Goal: Information Seeking & Learning: Check status

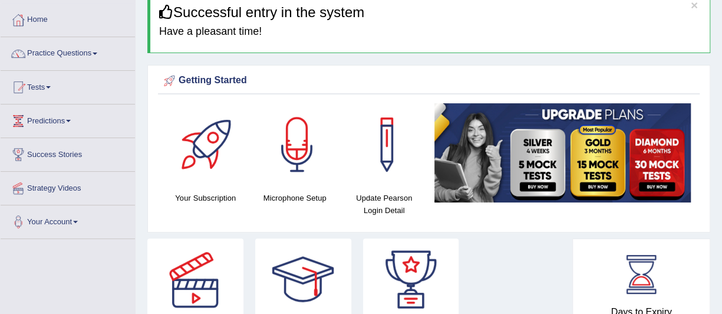
scroll to position [24, 0]
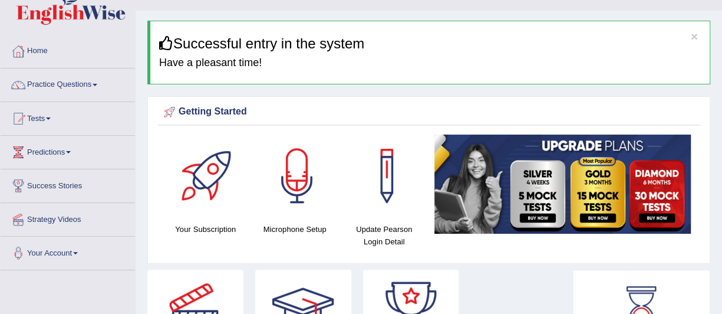
click at [50, 120] on link "Tests" at bounding box center [68, 116] width 134 height 29
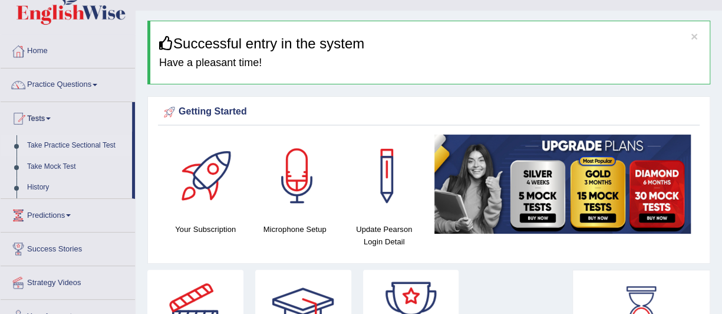
click at [59, 144] on link "Take Practice Sectional Test" at bounding box center [77, 145] width 110 height 21
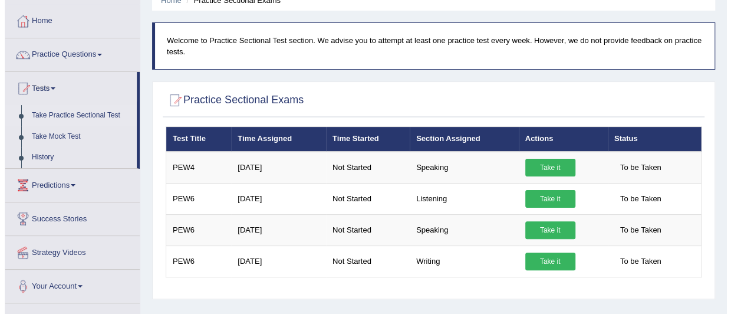
scroll to position [71, 0]
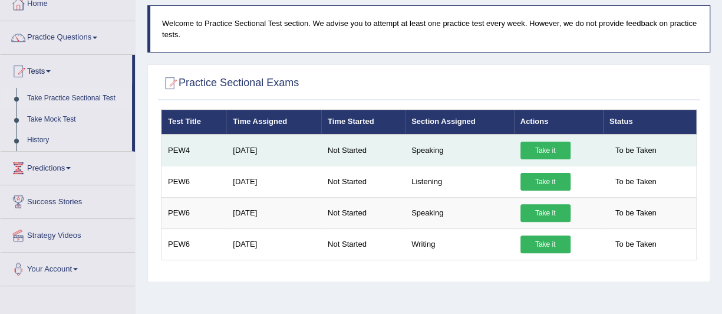
click at [556, 147] on link "Take it" at bounding box center [546, 150] width 50 height 18
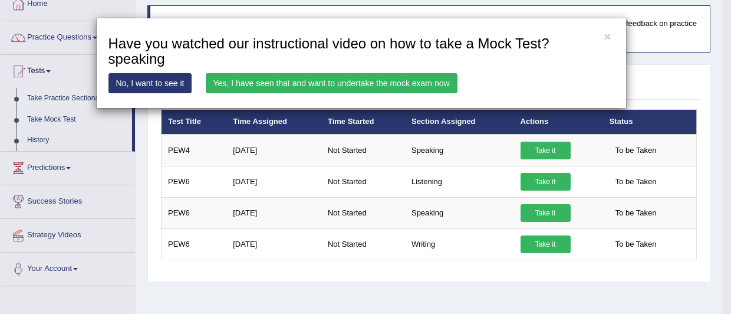
click at [416, 83] on link "Yes, I have seen that and want to undertake the mock exam now" at bounding box center [332, 83] width 252 height 20
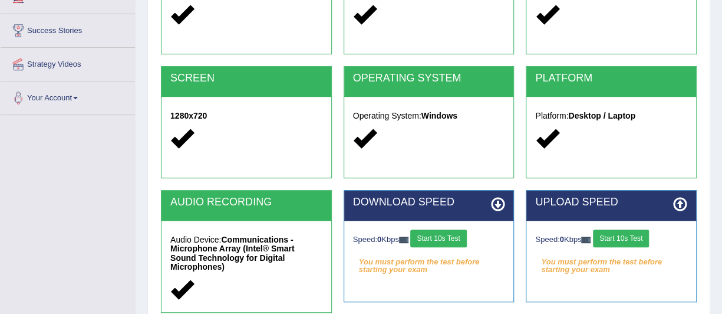
scroll to position [189, 0]
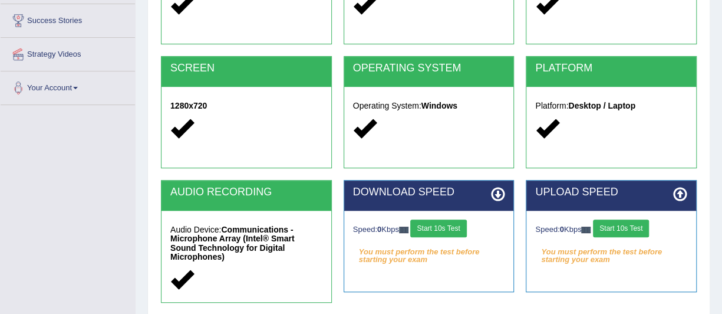
click at [437, 223] on button "Start 10s Test" at bounding box center [438, 228] width 56 height 18
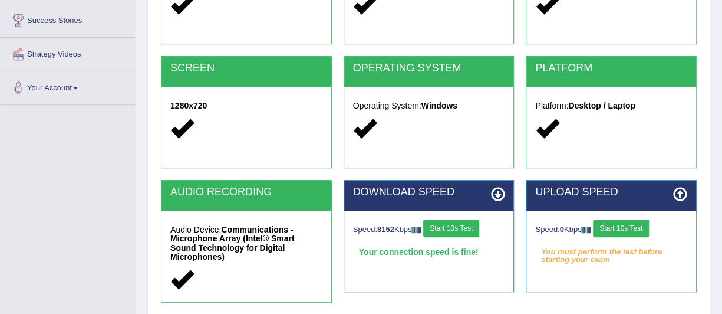
click at [628, 225] on button "Start 10s Test" at bounding box center [621, 228] width 56 height 18
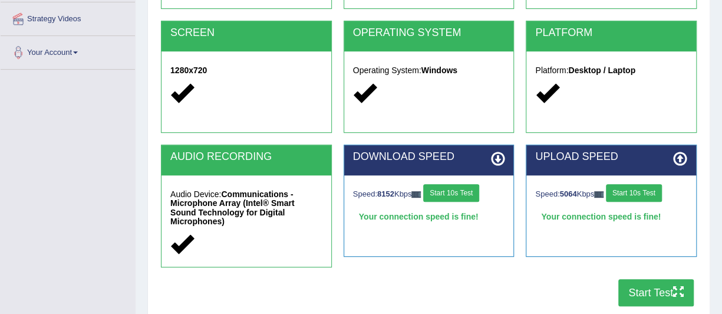
scroll to position [236, 0]
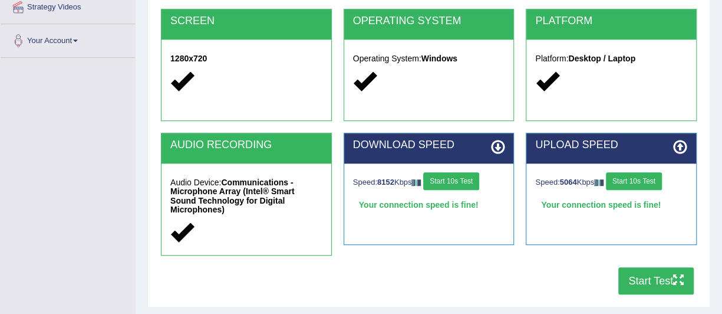
click at [647, 268] on button "Start Test" at bounding box center [655, 280] width 75 height 27
click at [585, 288] on div "COOKIES Cookies Enabled JAVASCRIPT Javascript Enabled BROWSER Browser: Chrome S…" at bounding box center [429, 92] width 542 height 415
click at [650, 271] on button "Start Test" at bounding box center [655, 280] width 75 height 27
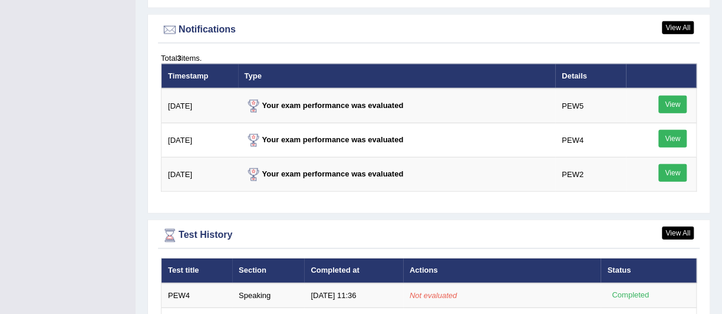
scroll to position [1422, 0]
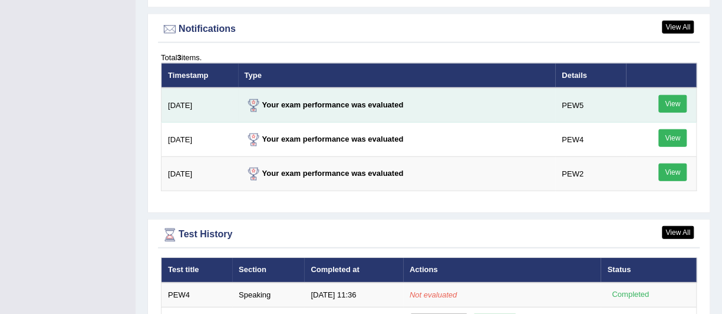
click at [672, 103] on link "View" at bounding box center [672, 104] width 28 height 18
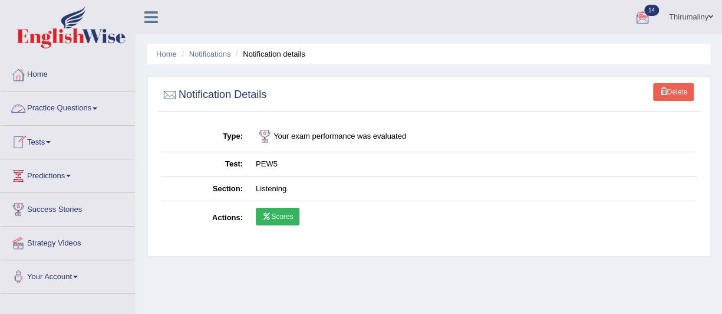
click at [44, 140] on link "Tests" at bounding box center [68, 140] width 134 height 29
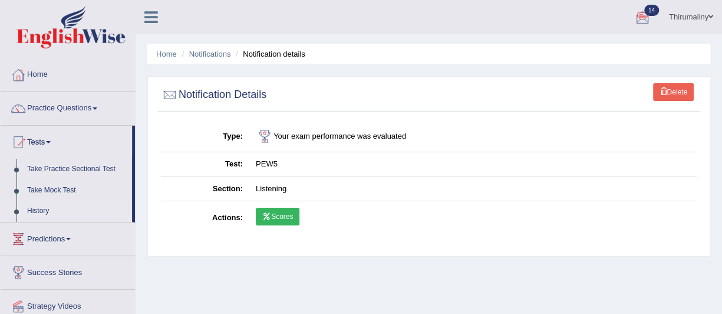
click at [34, 214] on link "History" at bounding box center [77, 210] width 110 height 21
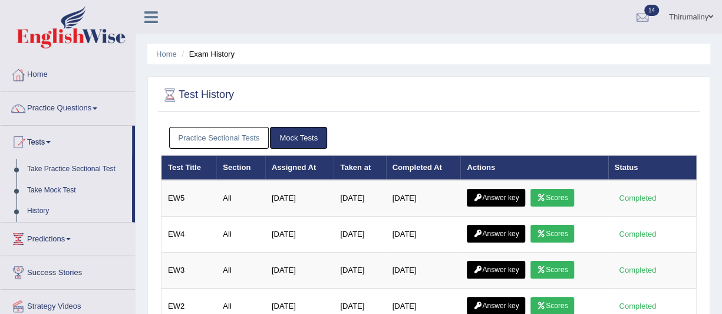
click at [235, 140] on link "Practice Sectional Tests" at bounding box center [219, 138] width 100 height 22
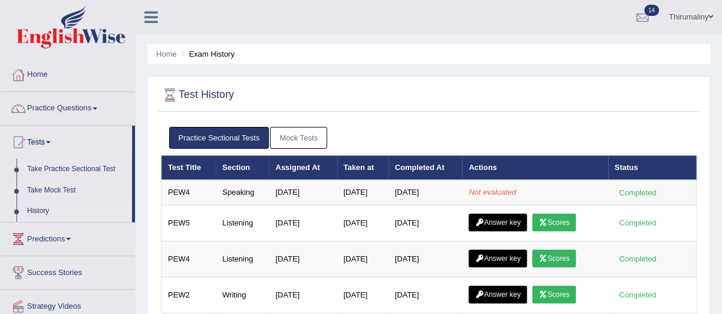
click at [288, 140] on link "Mock Tests" at bounding box center [298, 138] width 57 height 22
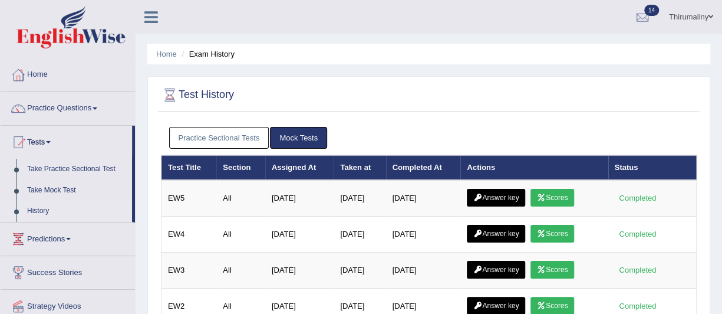
click at [201, 134] on link "Practice Sectional Tests" at bounding box center [219, 138] width 100 height 22
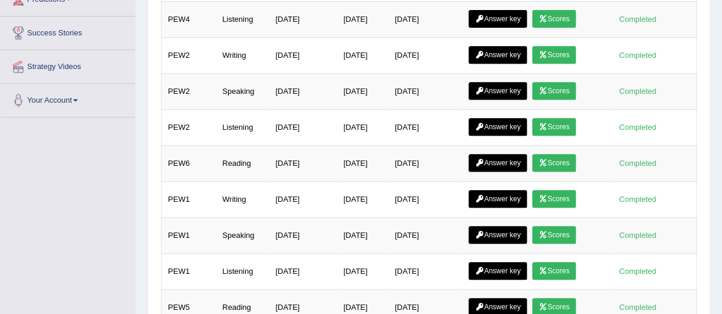
scroll to position [233, 0]
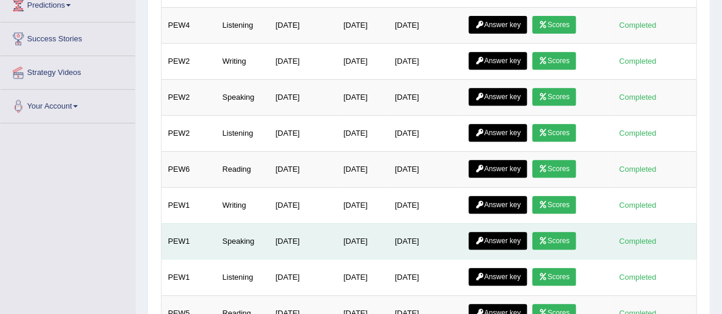
click at [495, 236] on link "Answer key" at bounding box center [498, 241] width 58 height 18
click at [495, 242] on link "Answer key" at bounding box center [498, 241] width 58 height 18
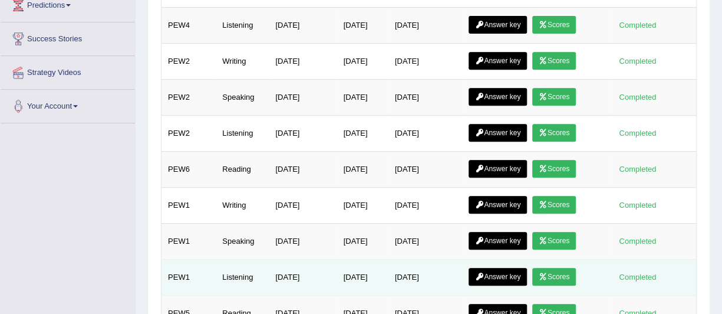
click at [494, 268] on link "Answer key" at bounding box center [498, 277] width 58 height 18
click at [494, 269] on link "Answer key" at bounding box center [498, 277] width 58 height 18
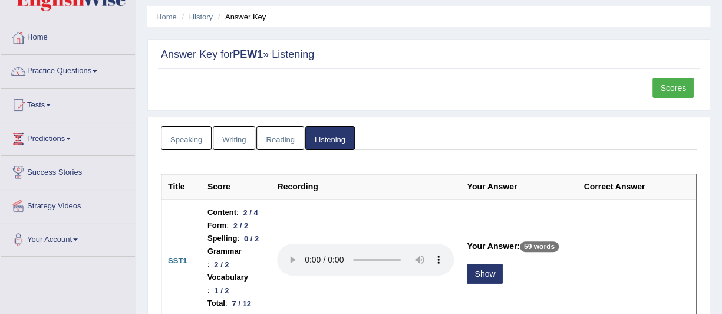
scroll to position [26, 0]
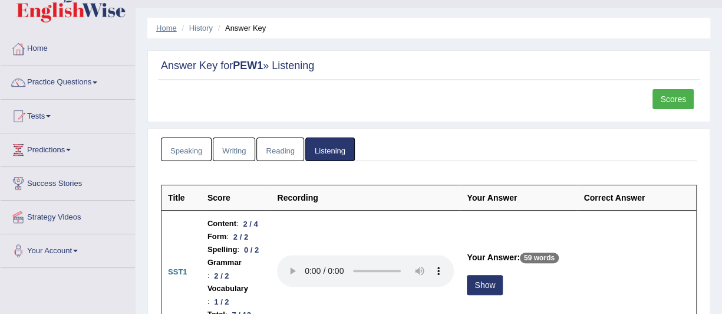
click at [160, 29] on link "Home" at bounding box center [166, 28] width 21 height 9
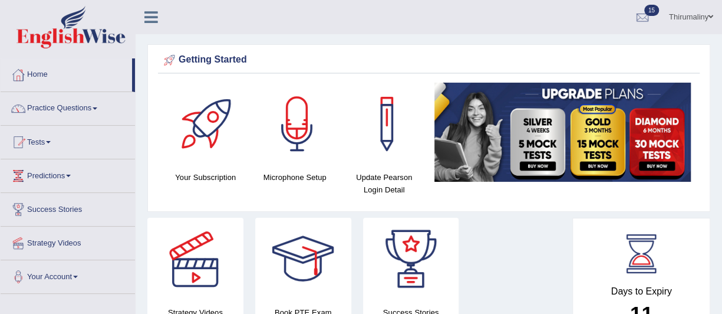
click at [233, 265] on div at bounding box center [195, 259] width 83 height 83
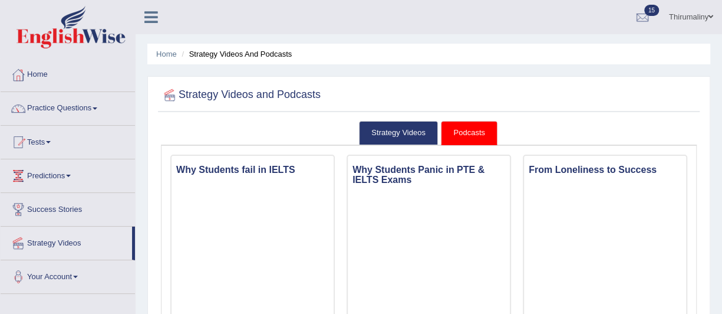
click at [51, 141] on span at bounding box center [48, 142] width 5 height 2
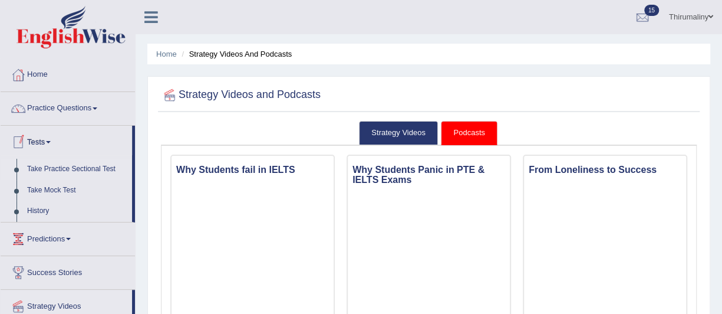
click at [104, 170] on link "Take Practice Sectional Test" at bounding box center [77, 169] width 110 height 21
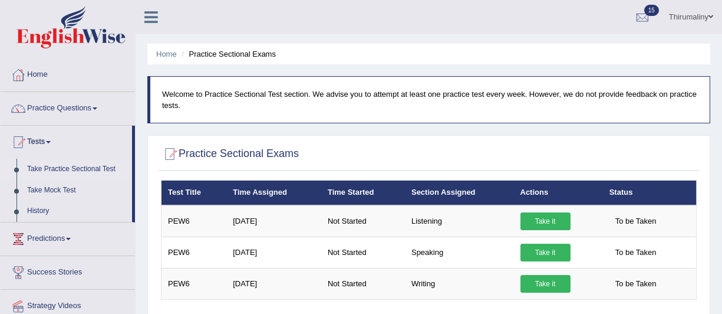
click at [51, 141] on span at bounding box center [48, 142] width 5 height 2
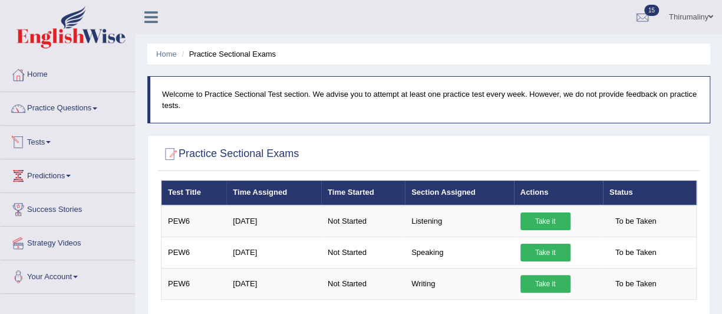
click at [44, 152] on link "Tests" at bounding box center [68, 140] width 134 height 29
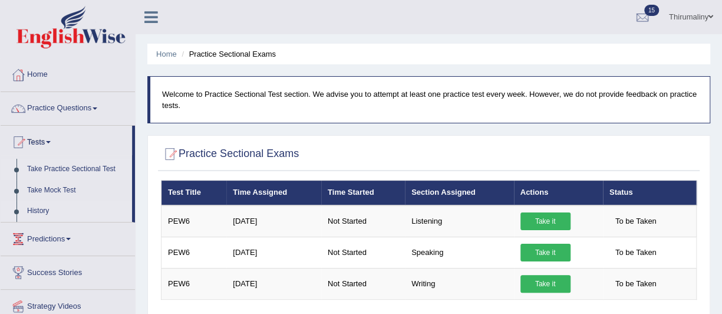
click at [44, 211] on link "History" at bounding box center [77, 210] width 110 height 21
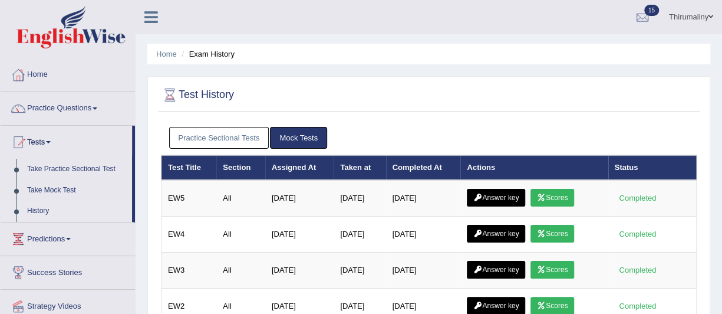
click at [235, 141] on link "Practice Sectional Tests" at bounding box center [219, 138] width 100 height 22
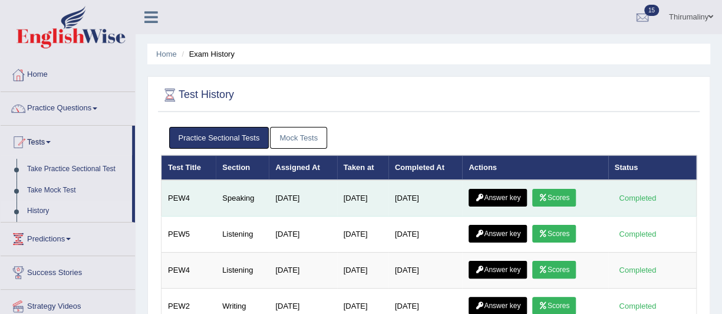
click at [553, 193] on link "Scores" at bounding box center [554, 198] width 44 height 18
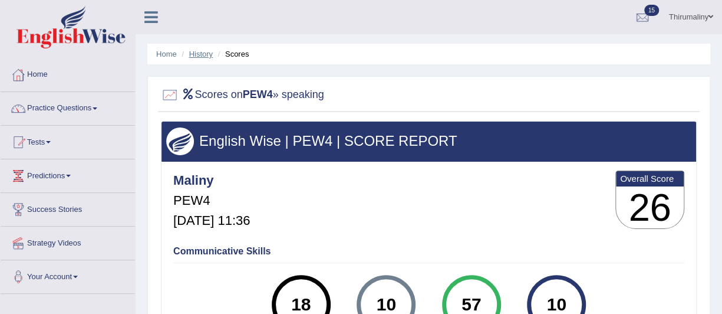
click at [197, 57] on link "History" at bounding box center [201, 54] width 24 height 9
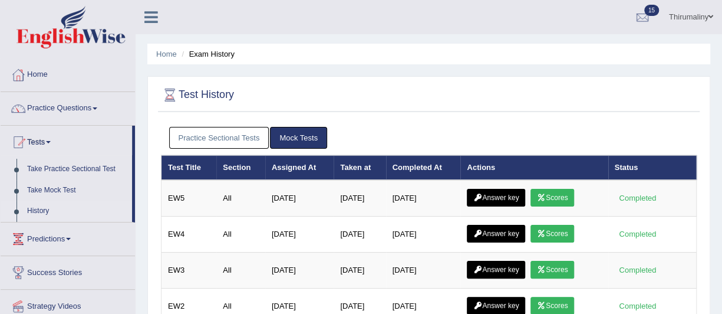
click at [260, 132] on link "Practice Sectional Tests" at bounding box center [219, 138] width 100 height 22
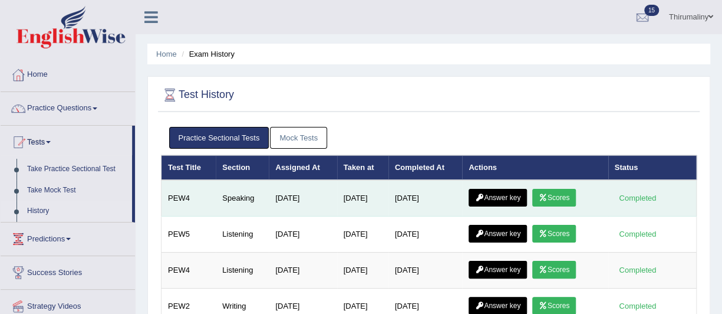
click at [512, 192] on link "Answer key" at bounding box center [498, 198] width 58 height 18
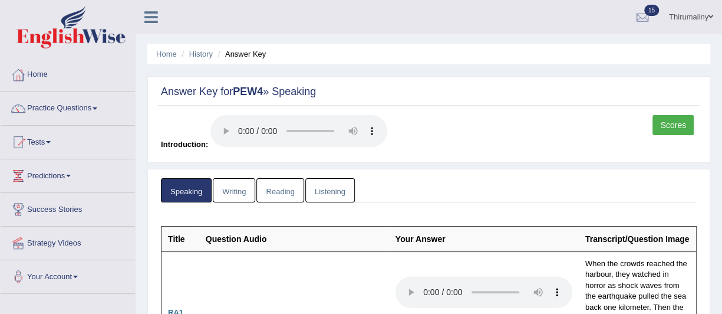
click at [239, 193] on link "Writing" at bounding box center [234, 190] width 42 height 24
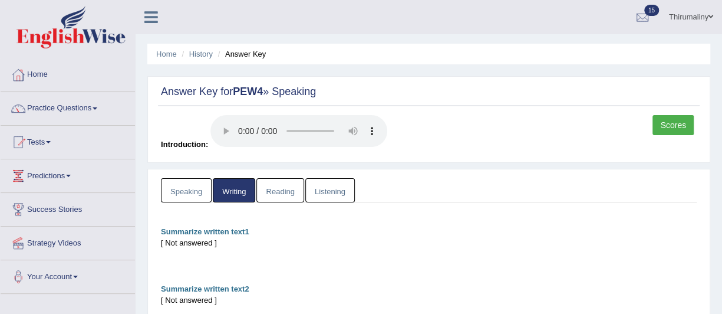
click at [282, 197] on link "Reading" at bounding box center [279, 190] width 47 height 24
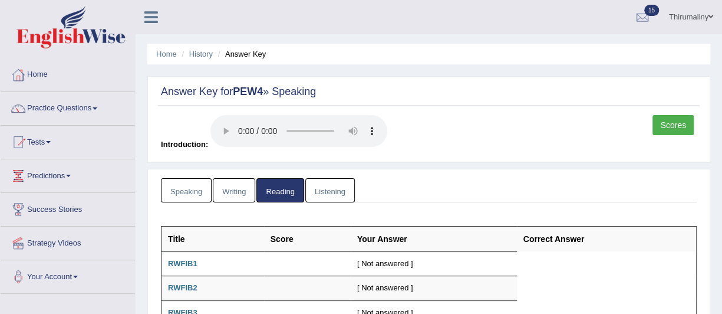
click at [338, 196] on link "Listening" at bounding box center [330, 190] width 50 height 24
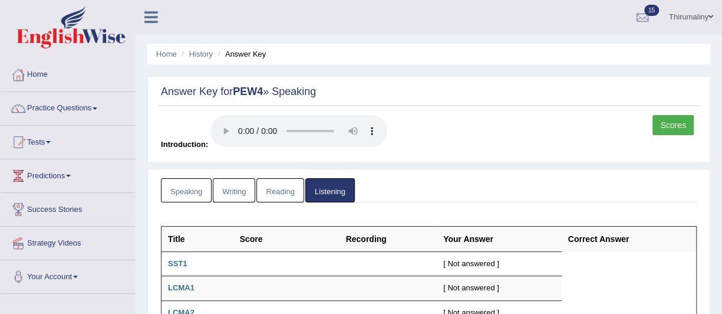
click at [676, 124] on link "Scores" at bounding box center [673, 125] width 41 height 20
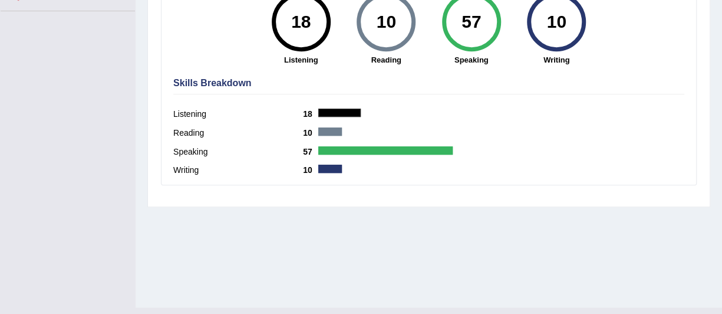
scroll to position [305, 0]
